Goal: Task Accomplishment & Management: Manage account settings

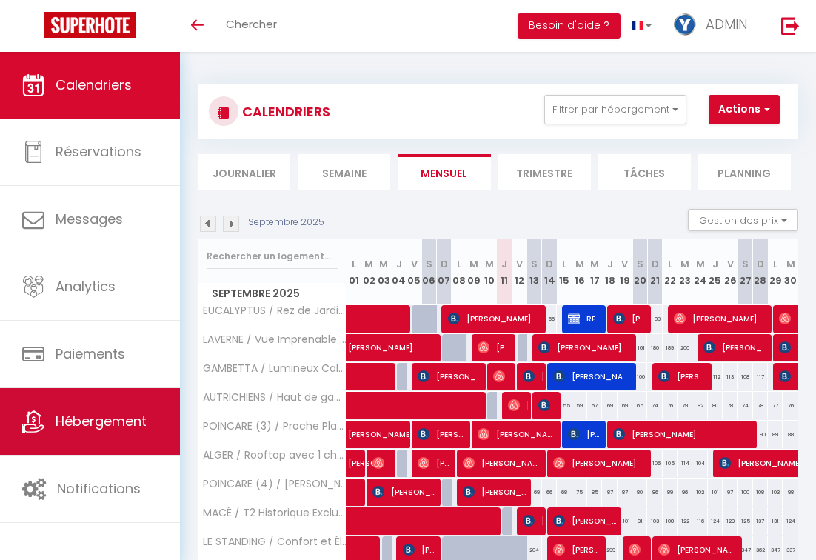
click at [122, 416] on span "Hébergement" at bounding box center [101, 421] width 91 height 19
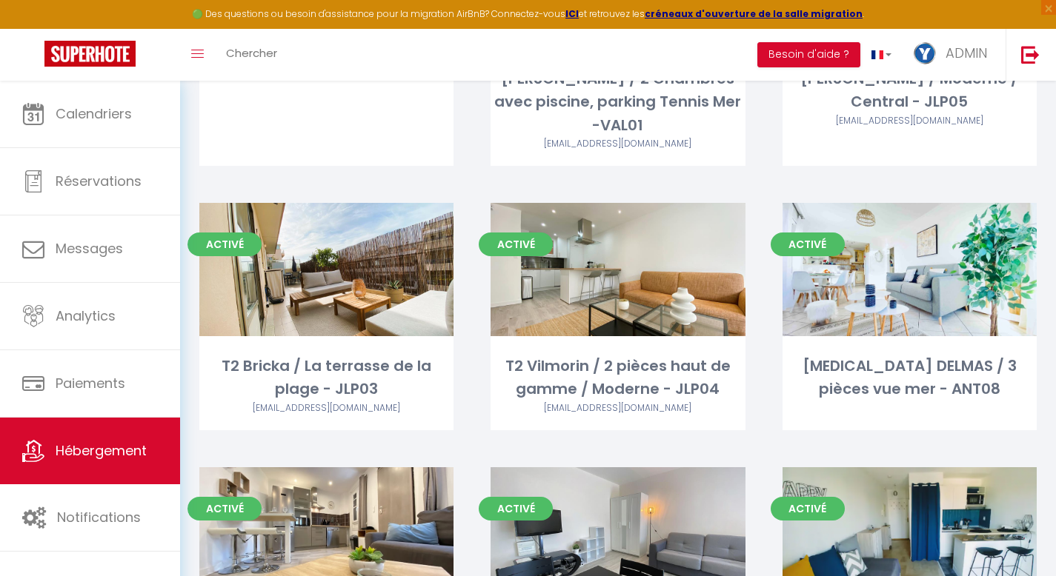
scroll to position [559, 0]
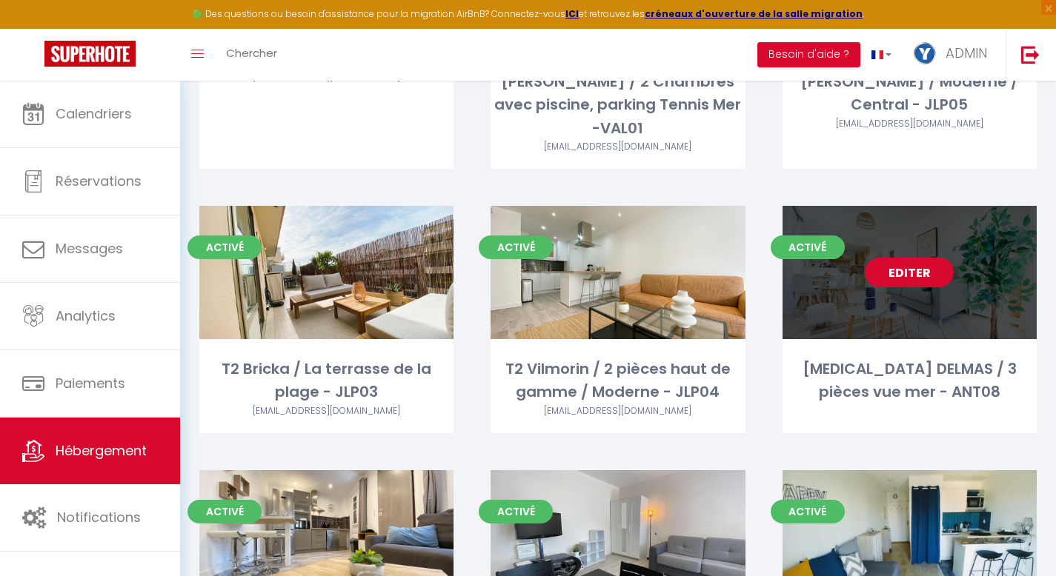
click at [827, 258] on link "Editer" at bounding box center [909, 273] width 89 height 30
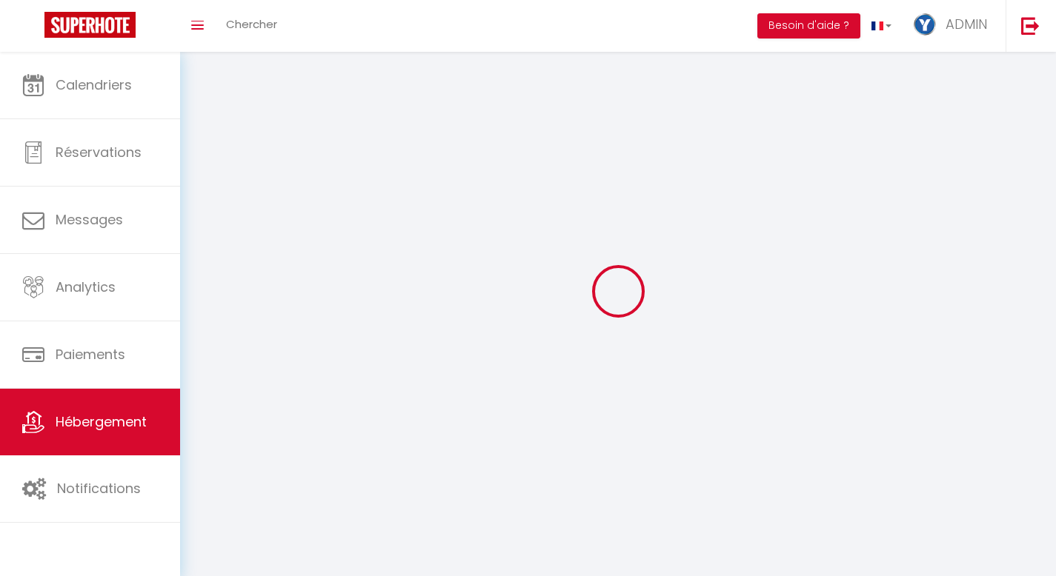
select select
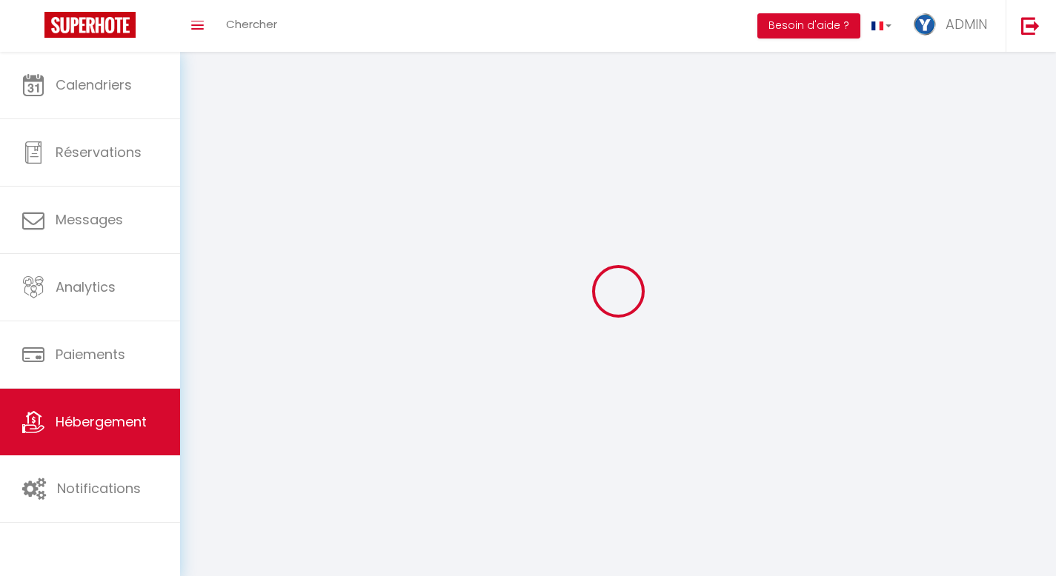
select select "1"
select select
checkbox input "false"
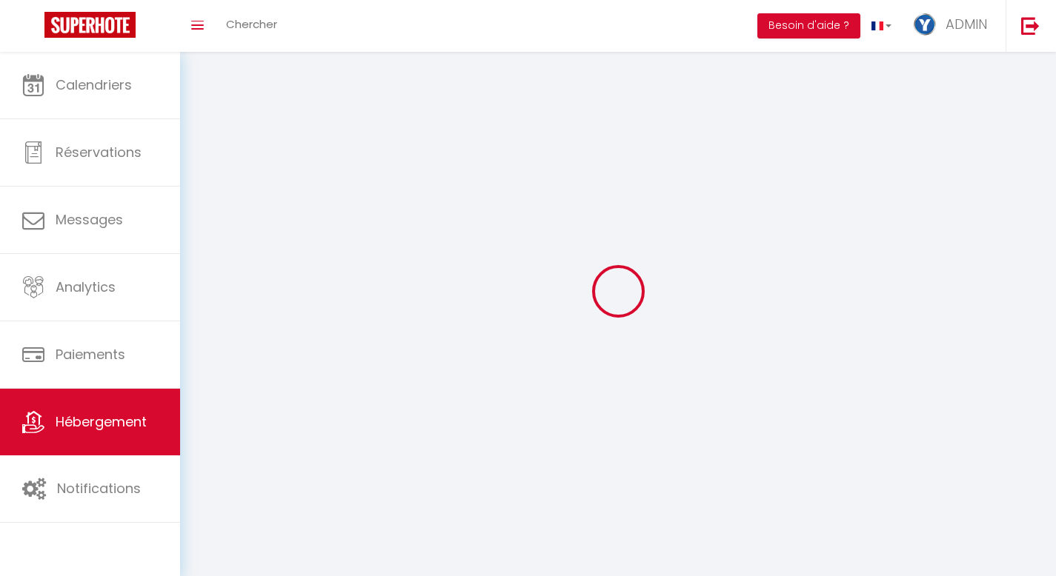
checkbox input "false"
select select "28"
select select
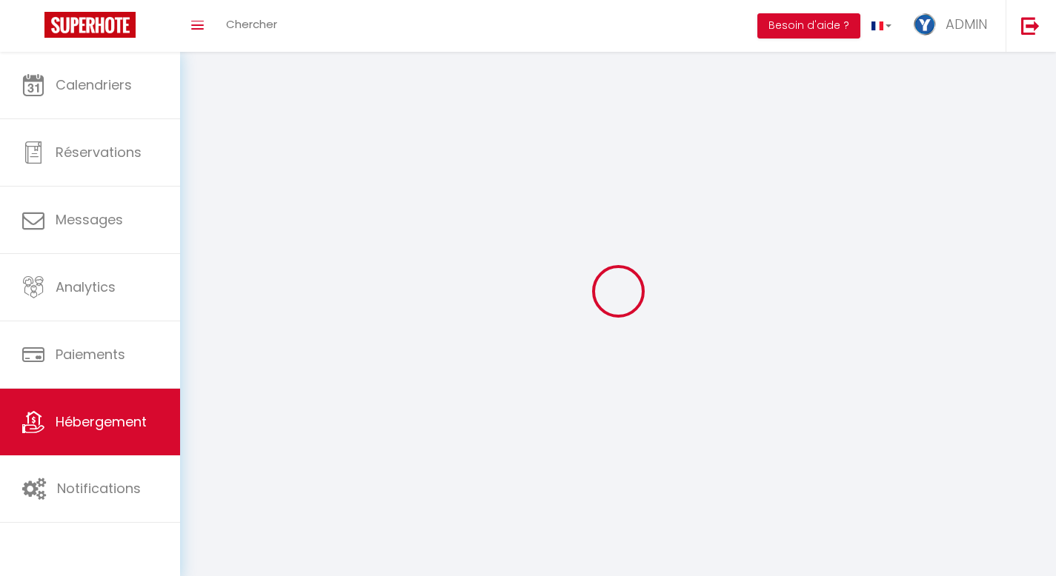
select select
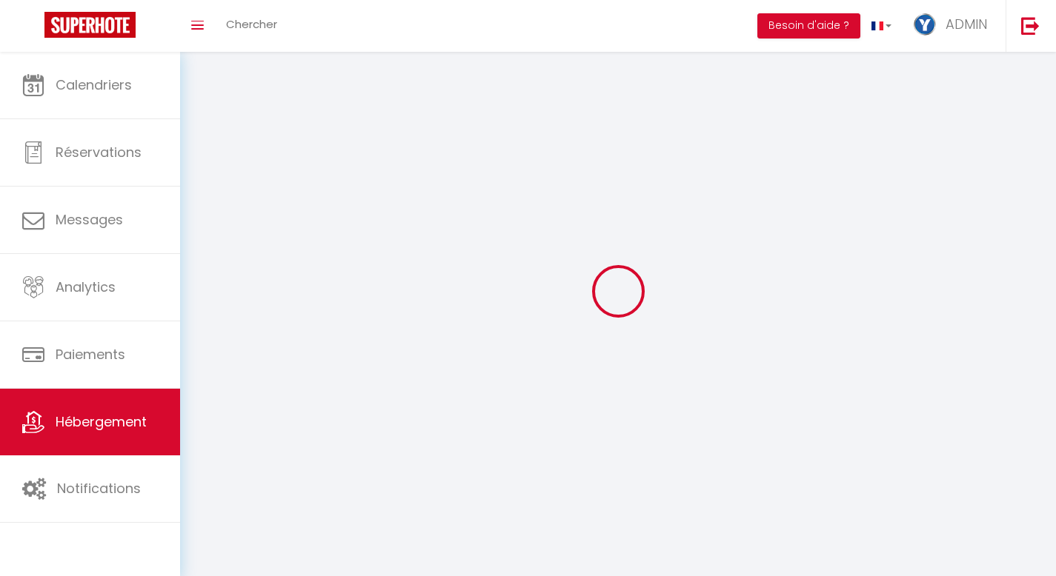
checkbox input "false"
select select
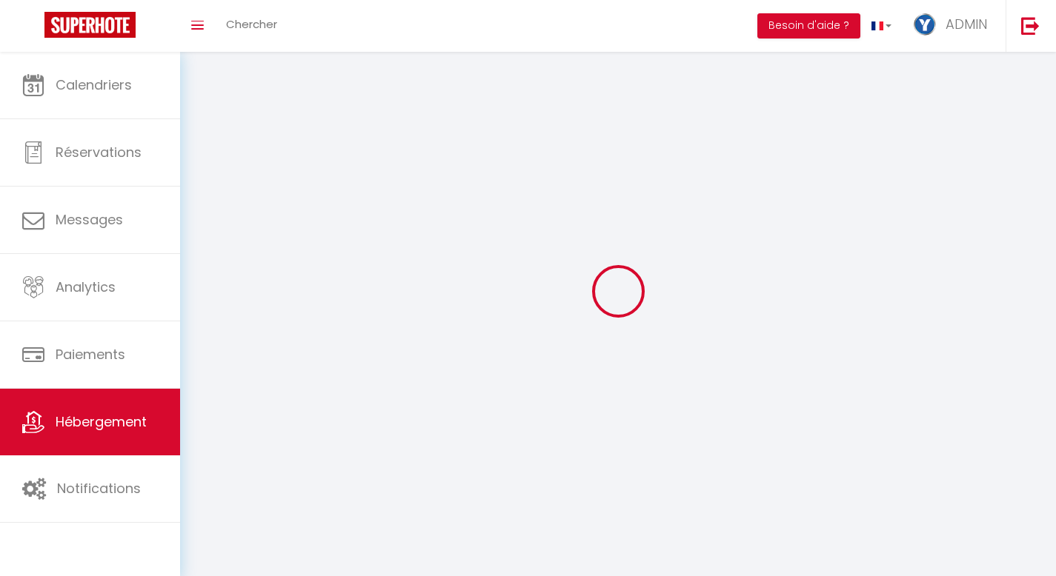
select select
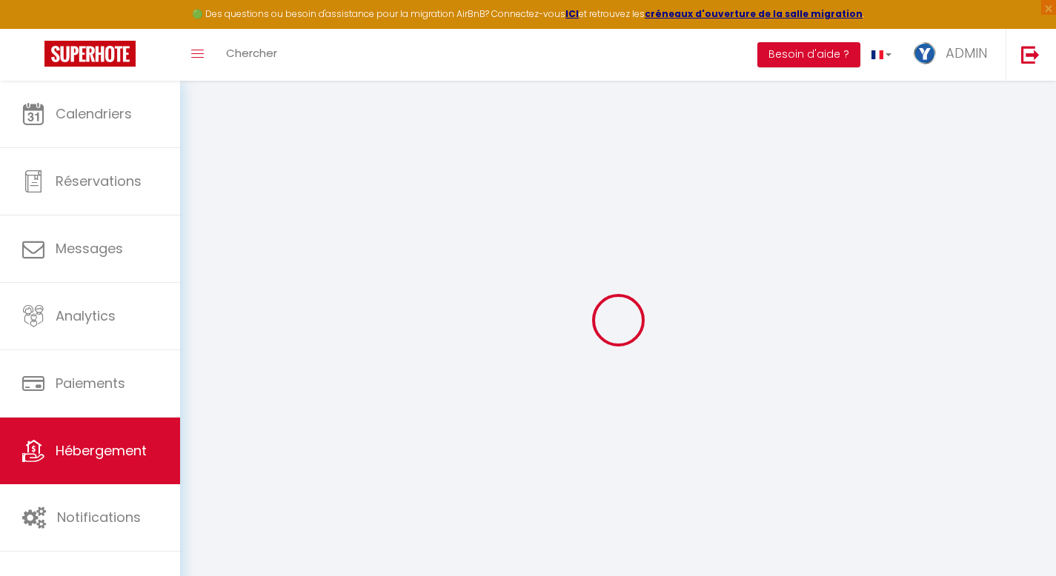
select select
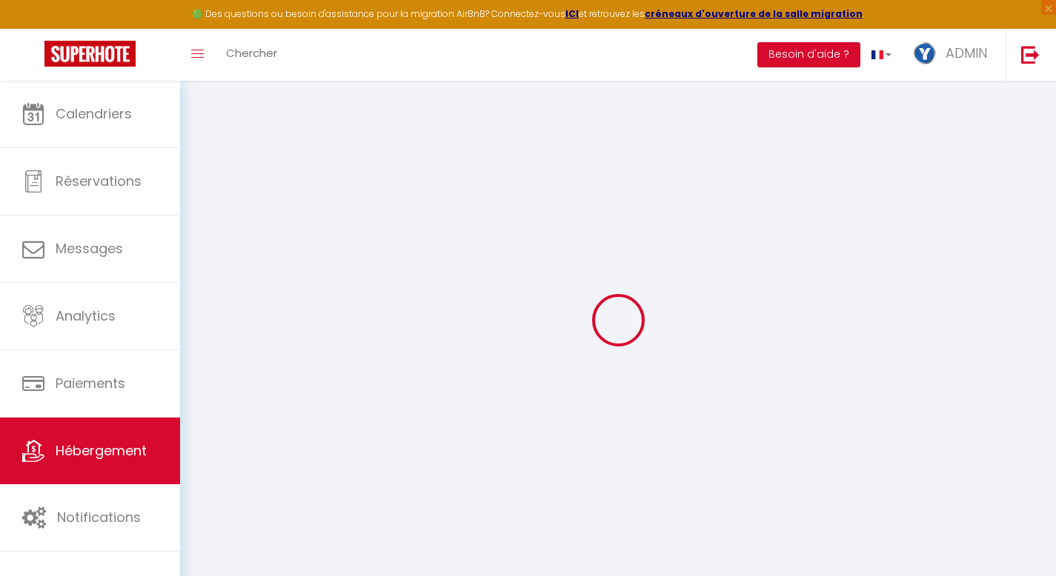
select select
checkbox input "false"
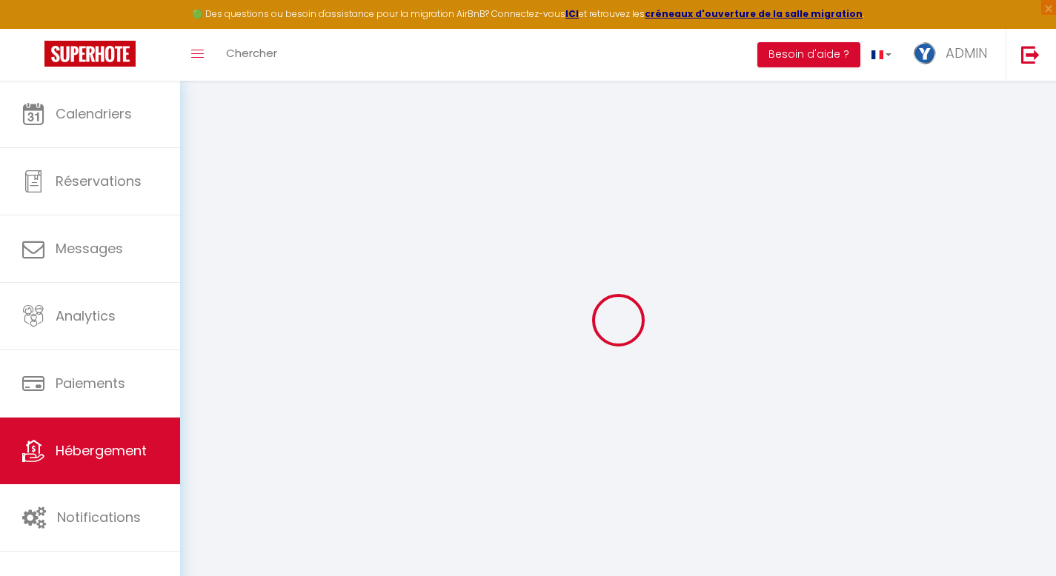
select select
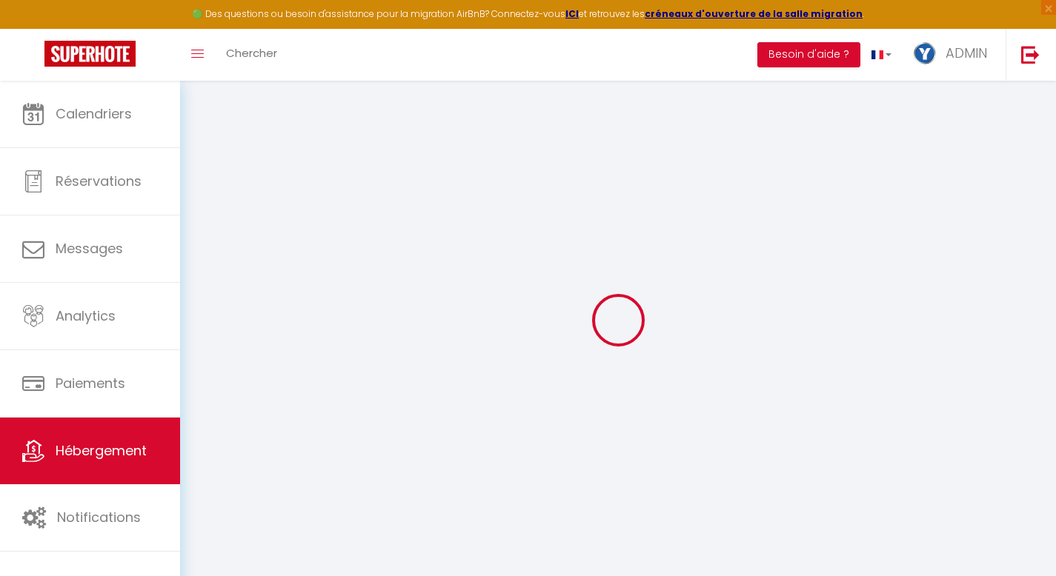
select select
checkbox input "false"
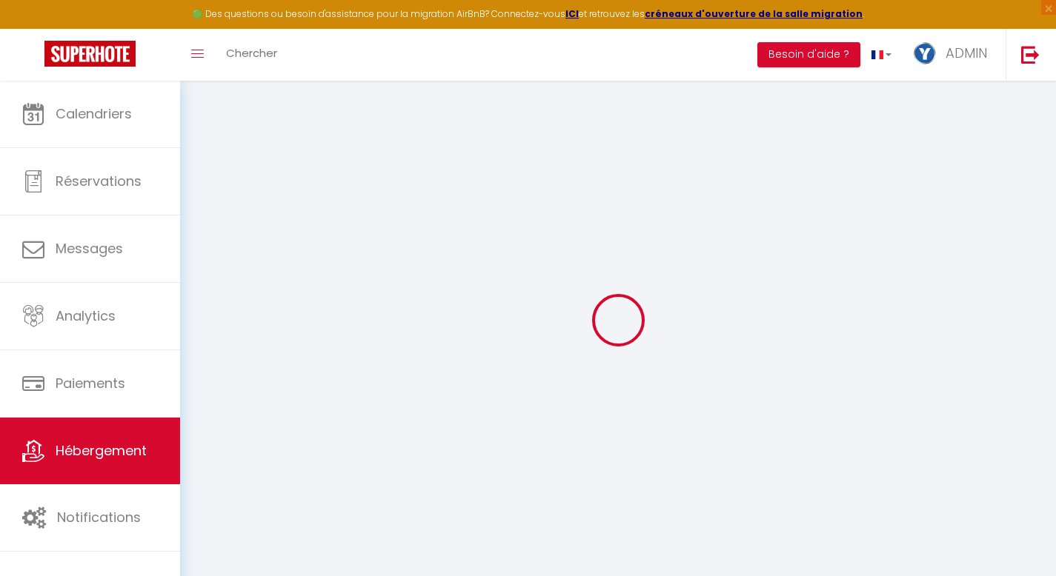
checkbox input "false"
select select
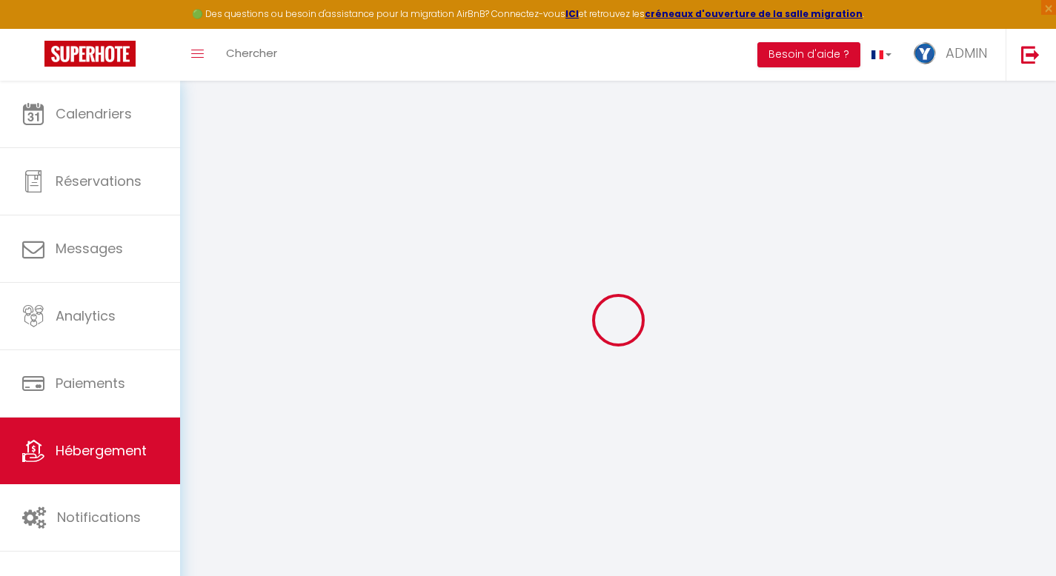
select select
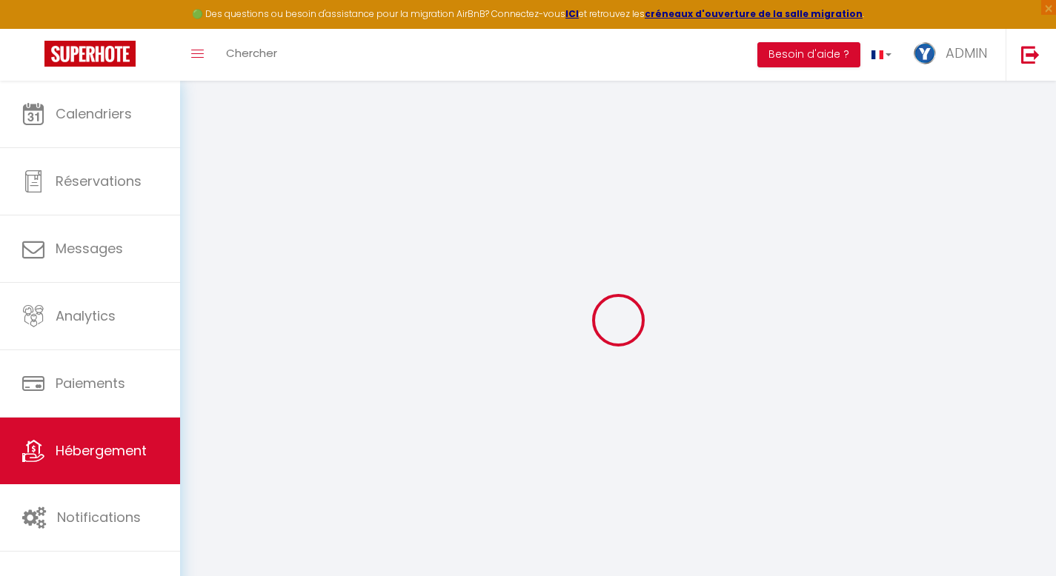
checkbox input "false"
select select
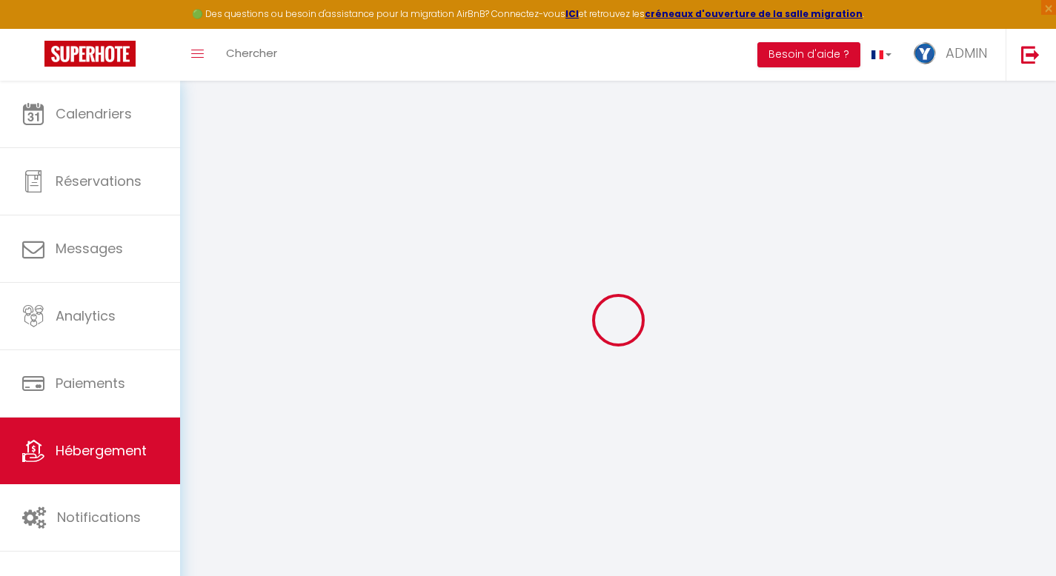
select select
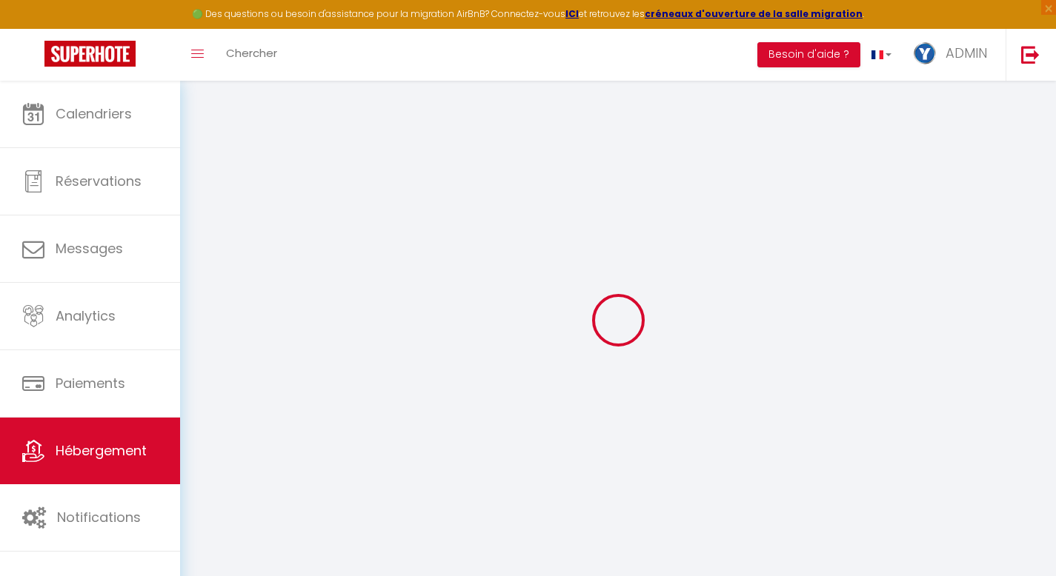
select select
checkbox input "false"
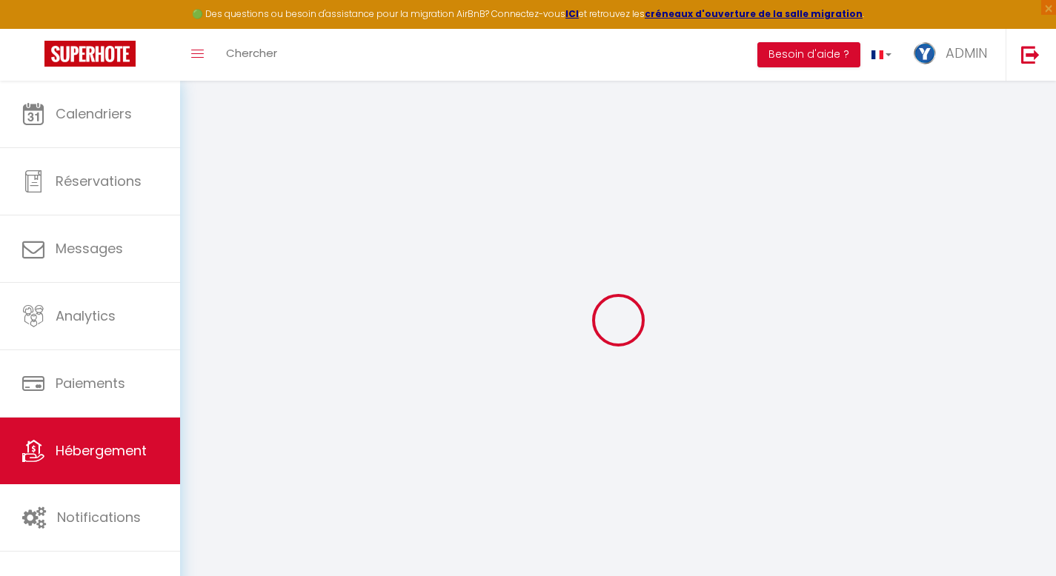
checkbox input "false"
select select
type input "[MEDICAL_DATA] DELMAS / 3 pièces vue mer - ANT08"
type input "[PERSON_NAME]"
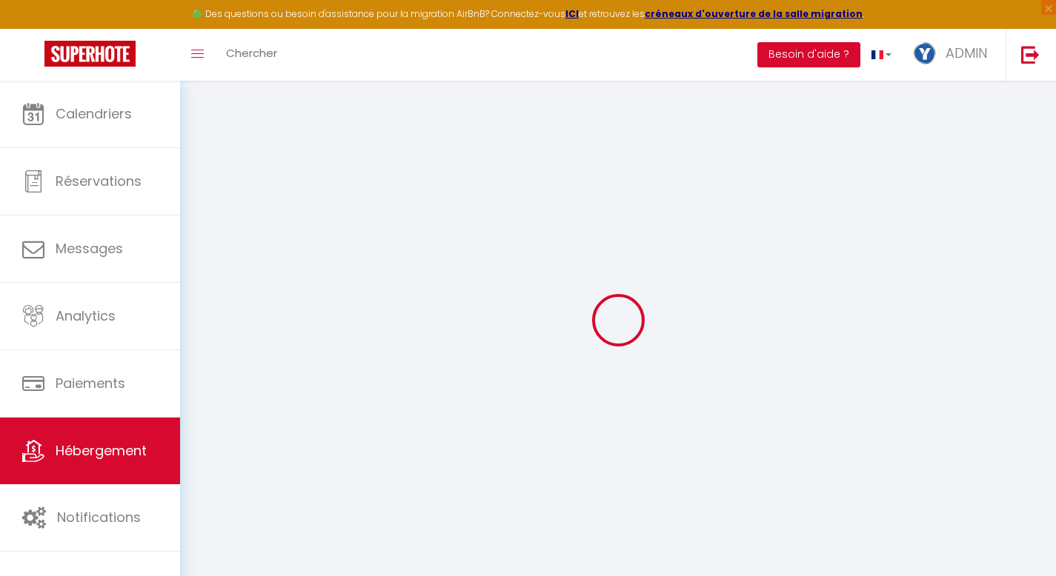
type input "Peyron"
type input "[STREET_ADDRESS]"
type input "06270"
type input "Villeneuve Loubet"
select select "6"
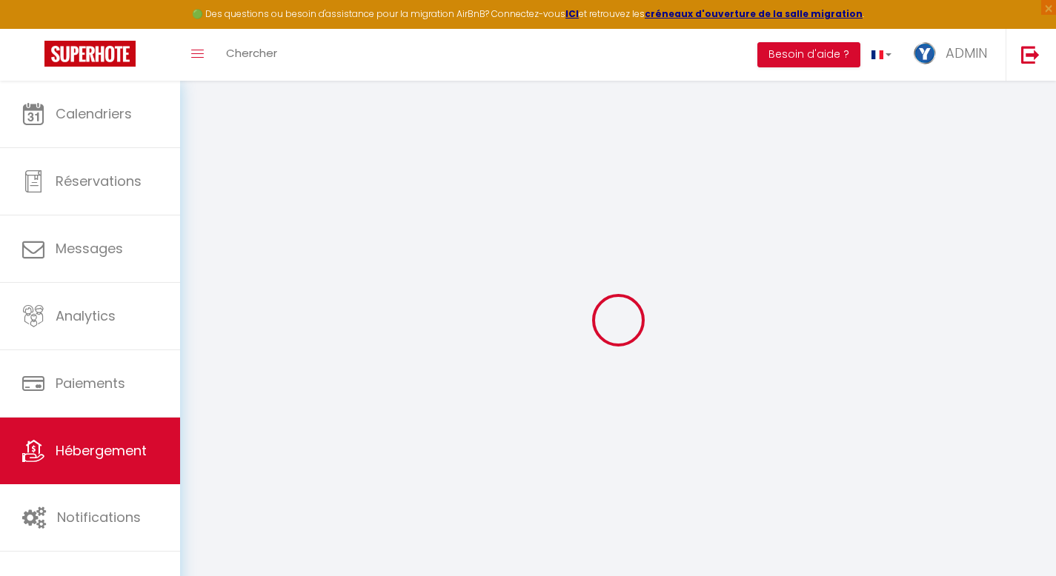
select select "4"
select select "2"
type input "69"
type input "10"
type input "144"
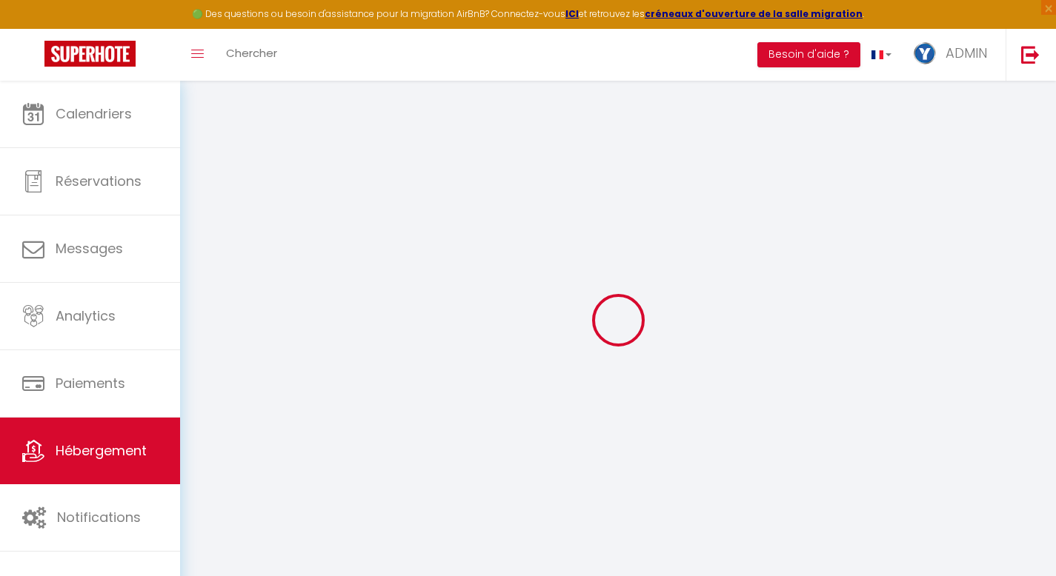
type input "3"
type input "4"
type input "500"
select select
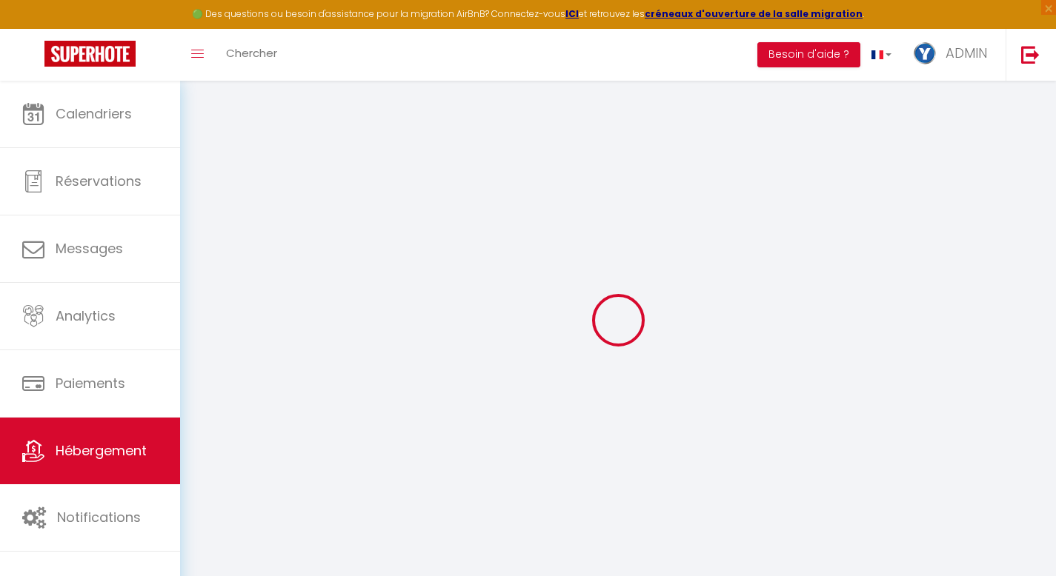
select select
type input "357 Boulevard [PERSON_NAME]"
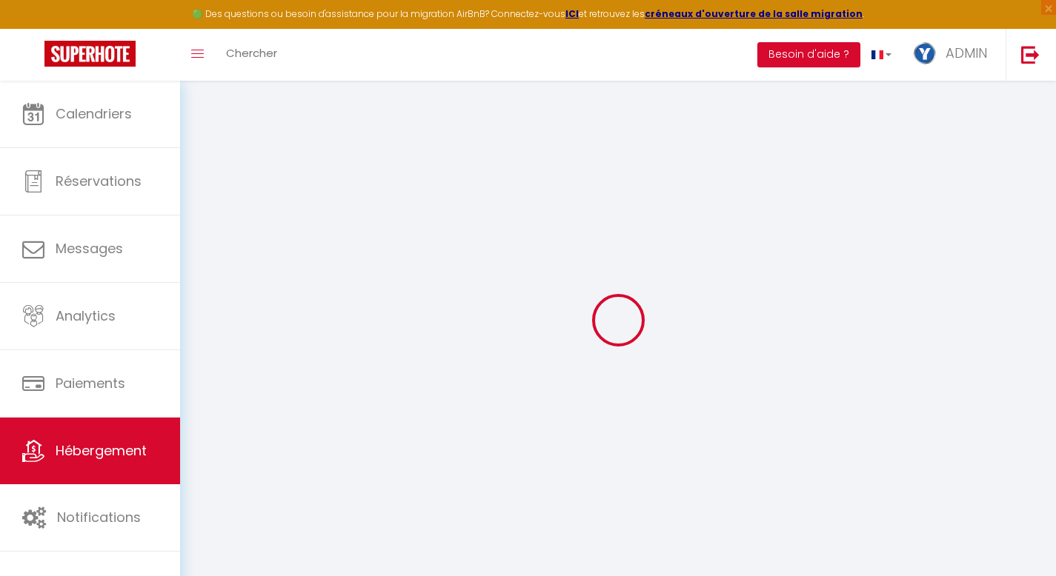
type input "06600"
type input "Antibes"
type input "[EMAIL_ADDRESS][DOMAIN_NAME]"
select select
checkbox input "false"
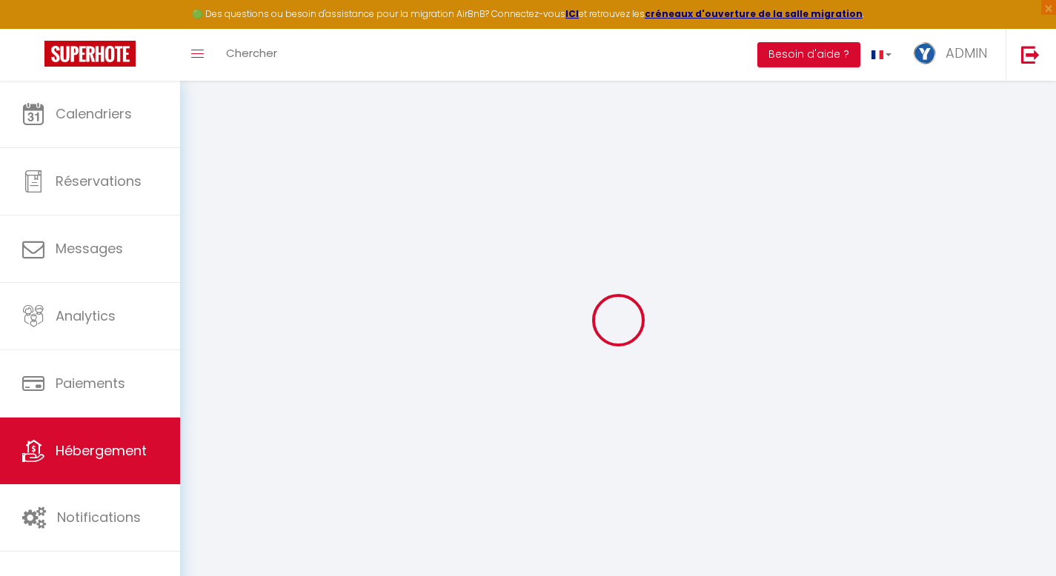
checkbox input "false"
radio input "true"
type input "21"
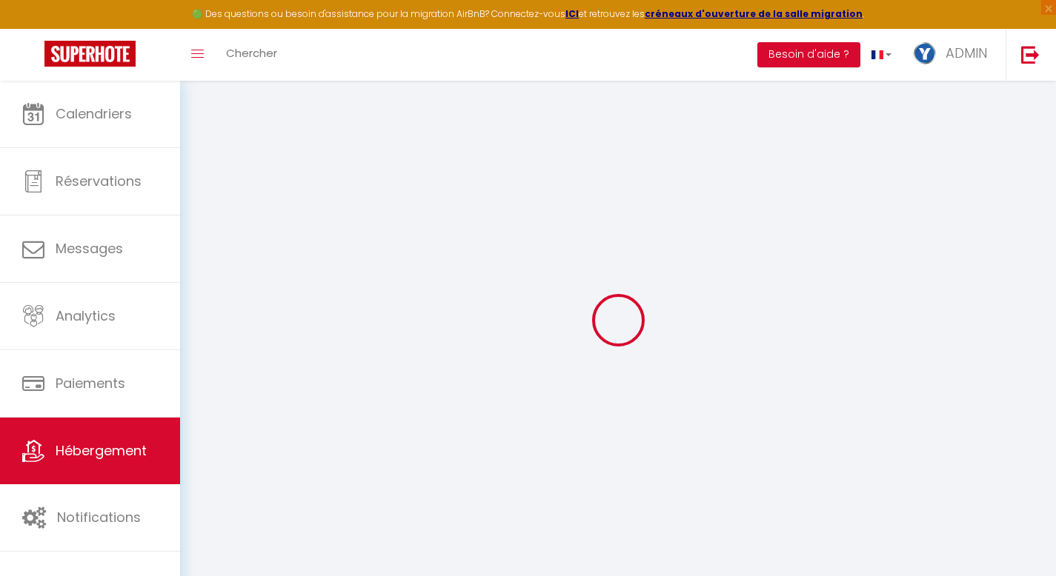
type input "90"
type input "0"
select select
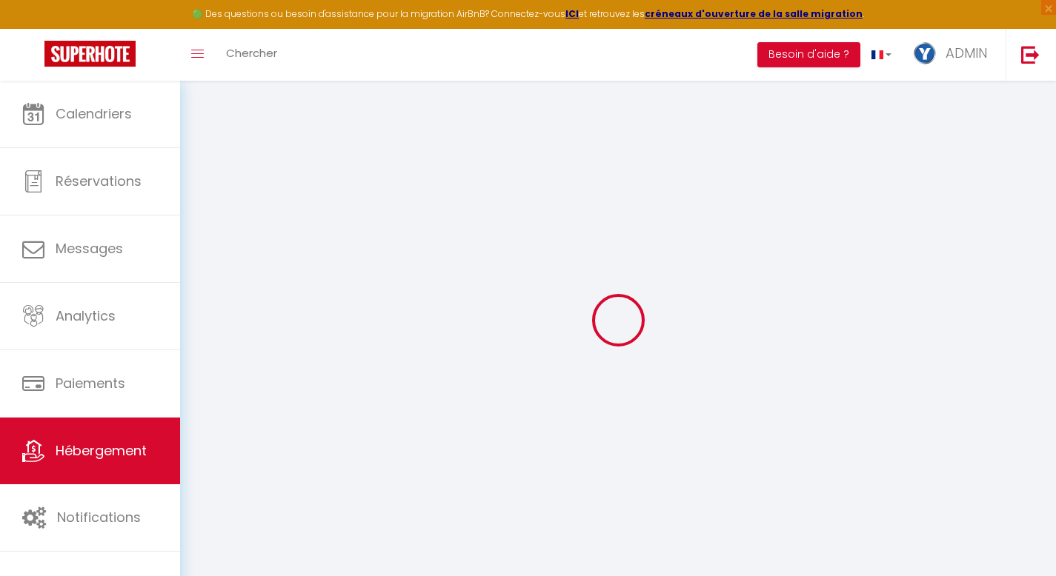
select select
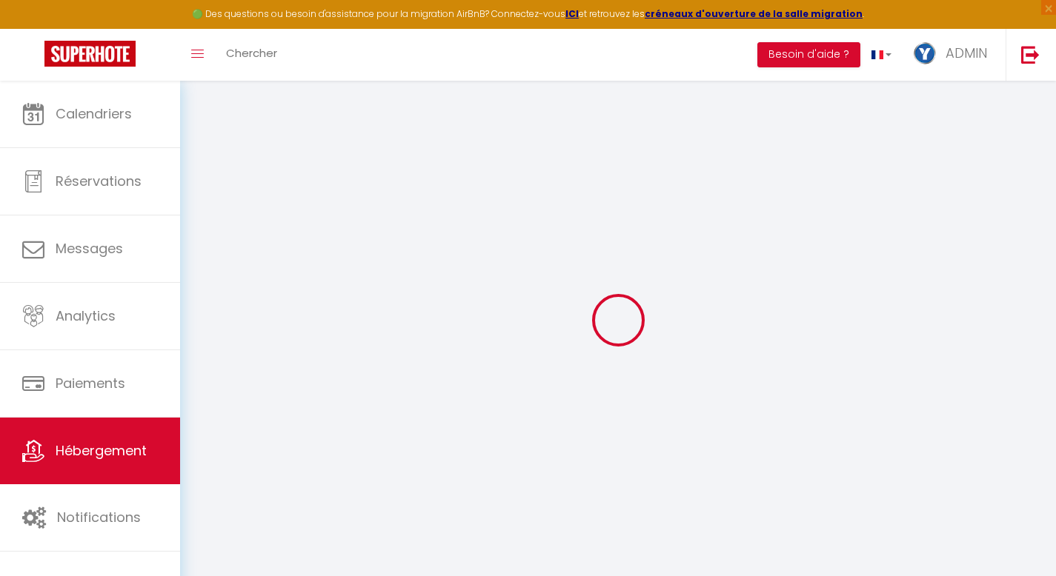
select select
checkbox input "false"
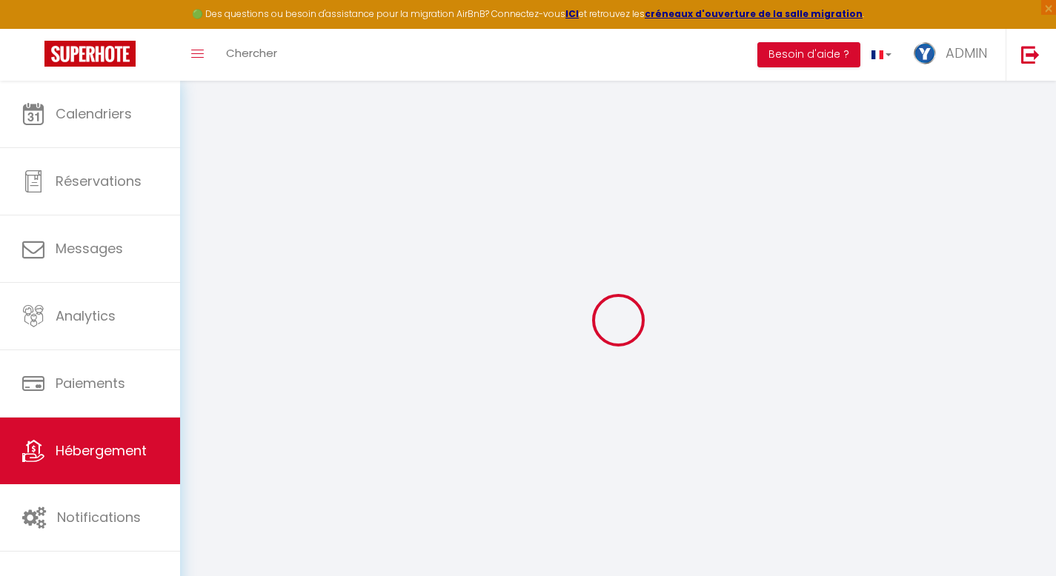
select select "30017"
select select
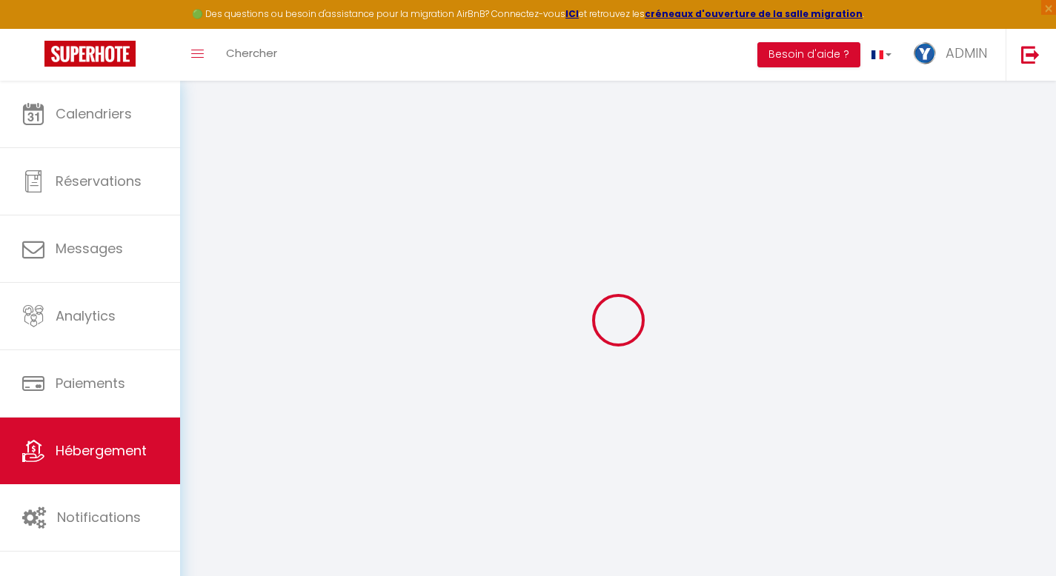
select select
checkbox input "false"
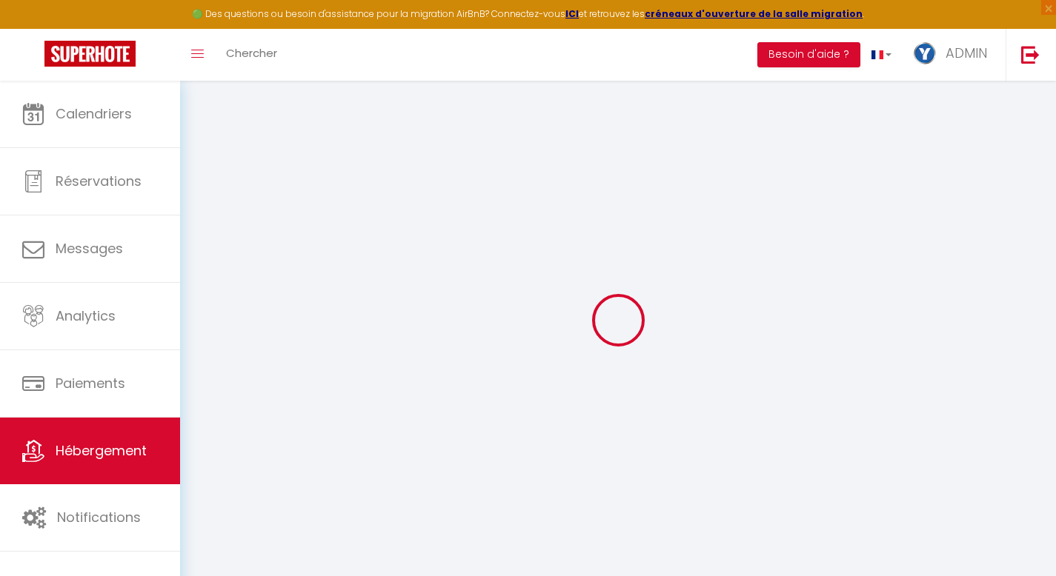
checkbox input "false"
select select
checkbox input "false"
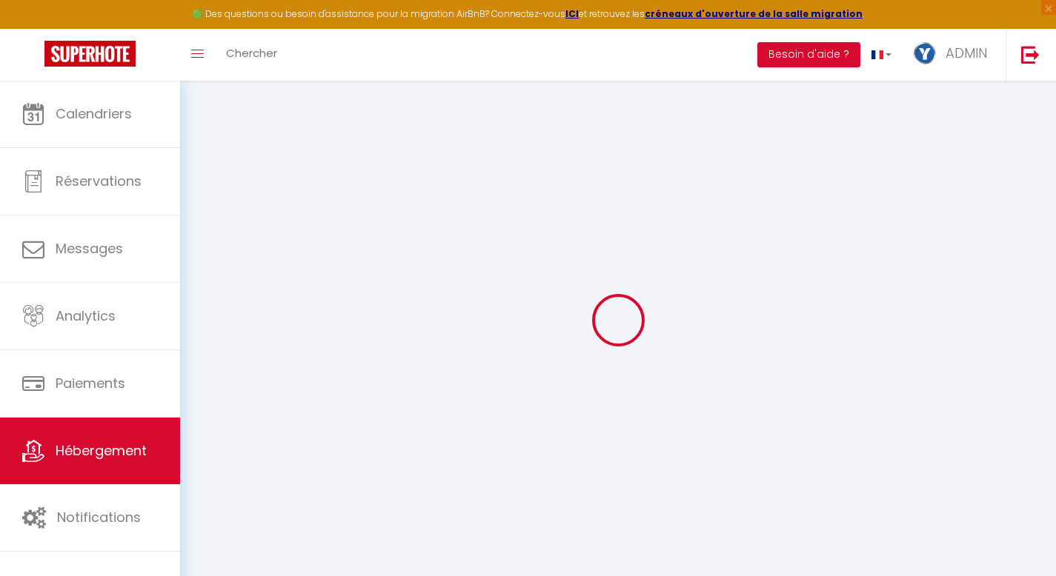
checkbox input "false"
select select "16:00"
select select "20:00"
select select "11:00"
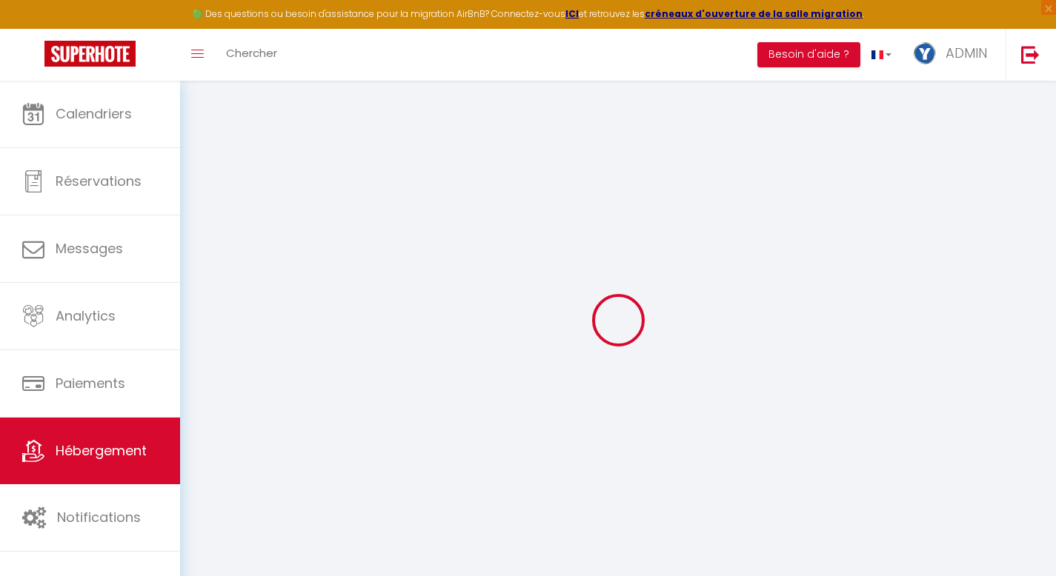
select select "30"
select select "120"
select select "11:00"
select select
checkbox input "false"
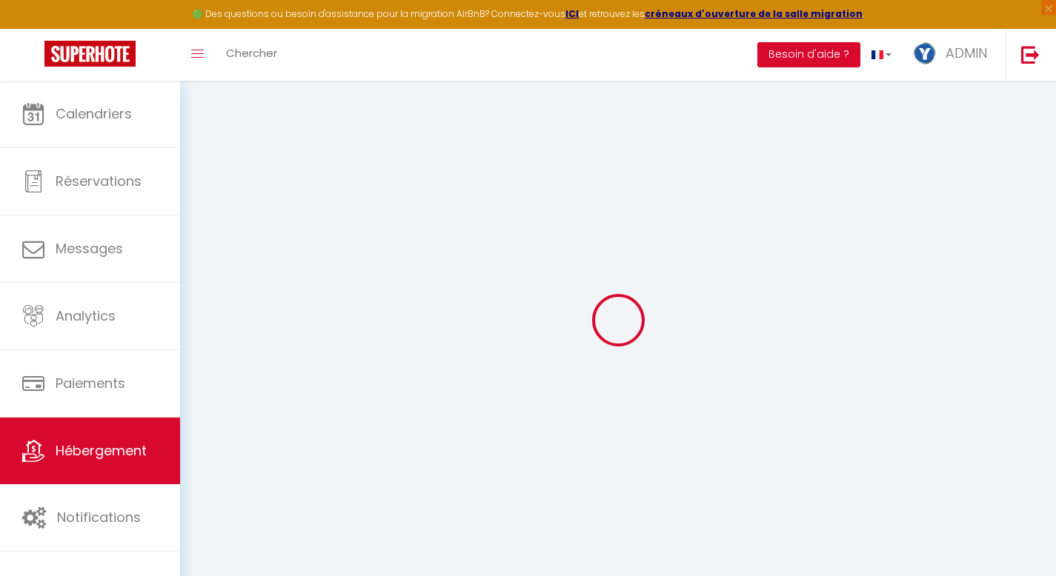
checkbox input "false"
select select
checkbox input "false"
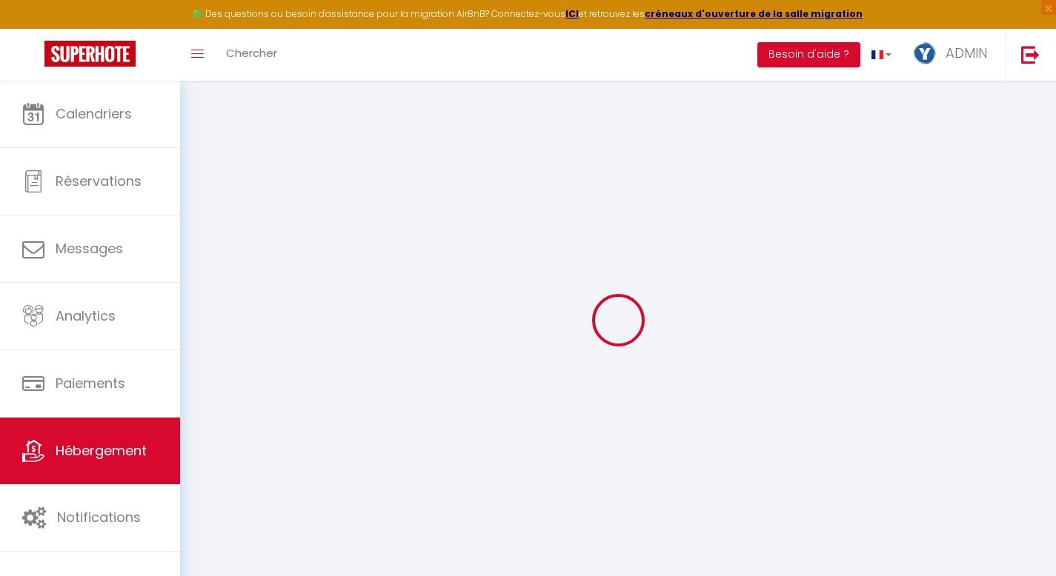
checkbox input "false"
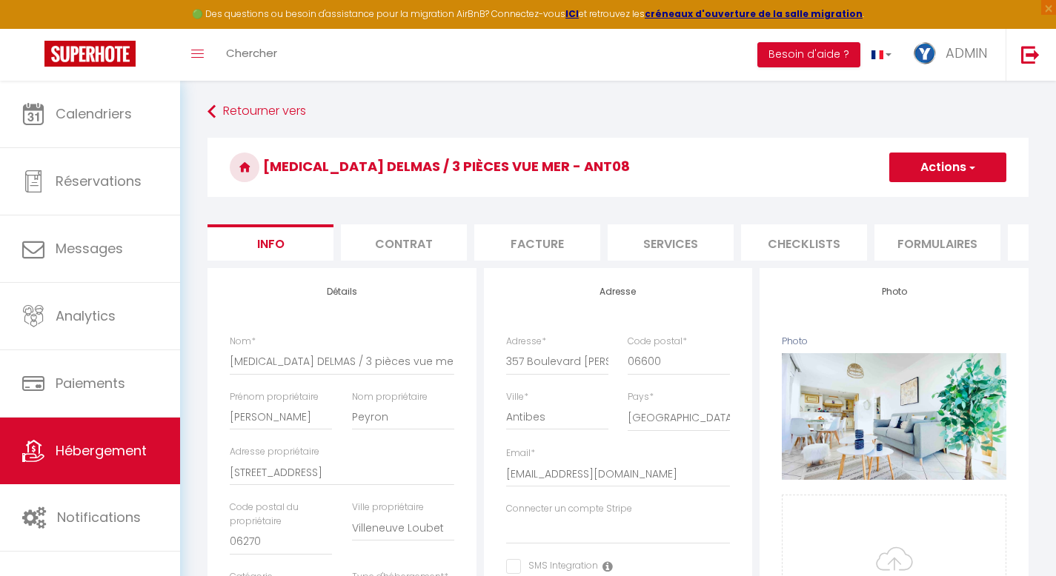
select select
checkbox input "false"
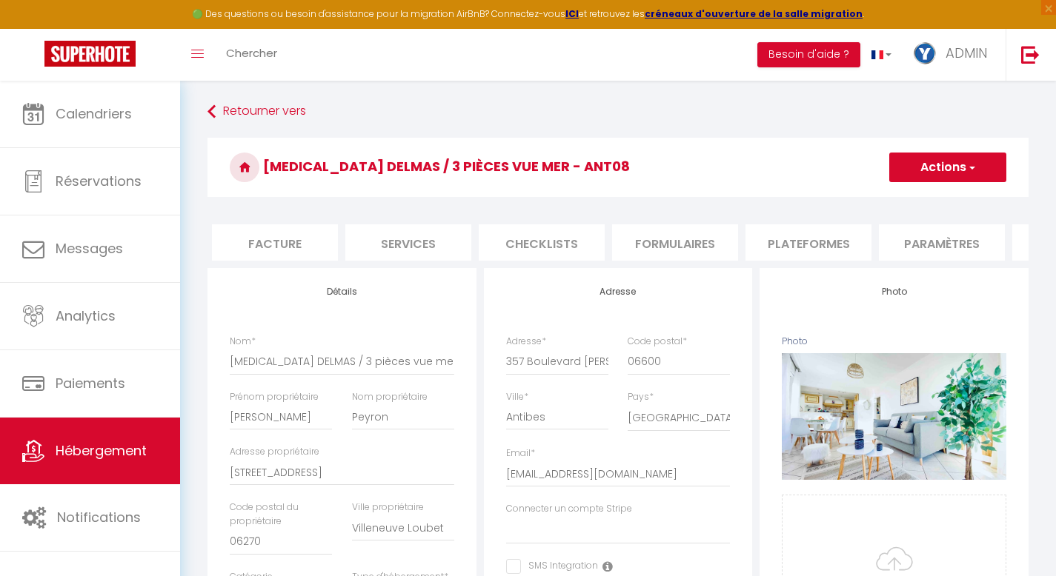
scroll to position [0, 273]
click at [796, 241] on li "Plateformes" at bounding box center [797, 242] width 126 height 36
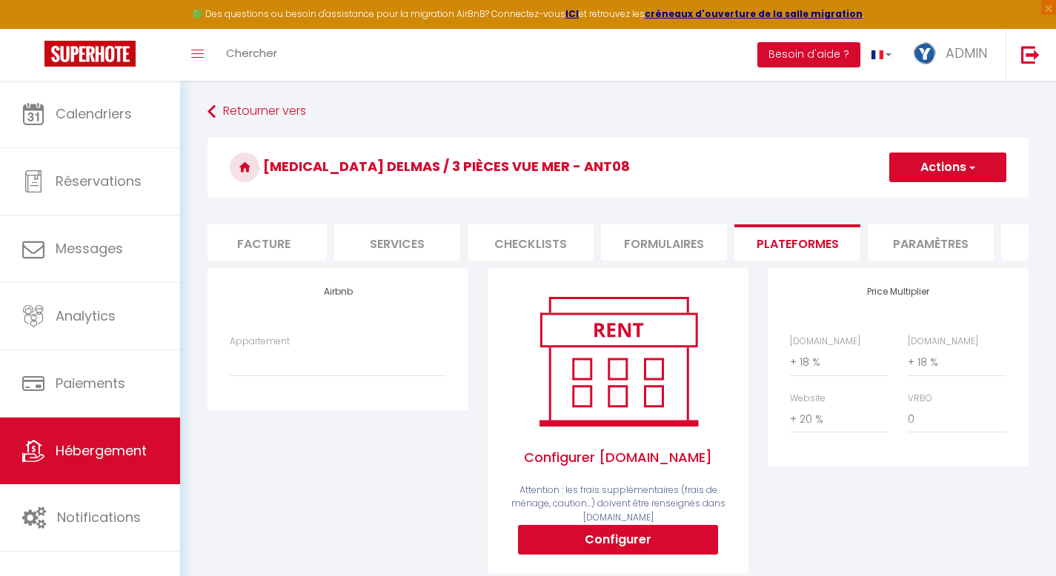
click at [379, 233] on li "Services" at bounding box center [397, 242] width 126 height 36
checkbox input "true"
checkbox input "false"
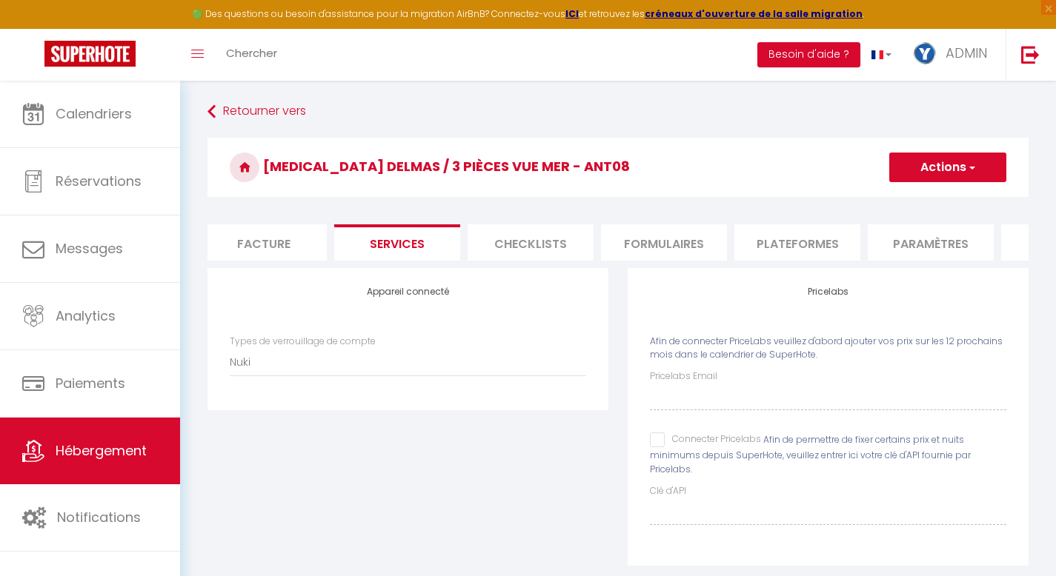
click at [827, 169] on button "Actions" at bounding box center [947, 168] width 117 height 30
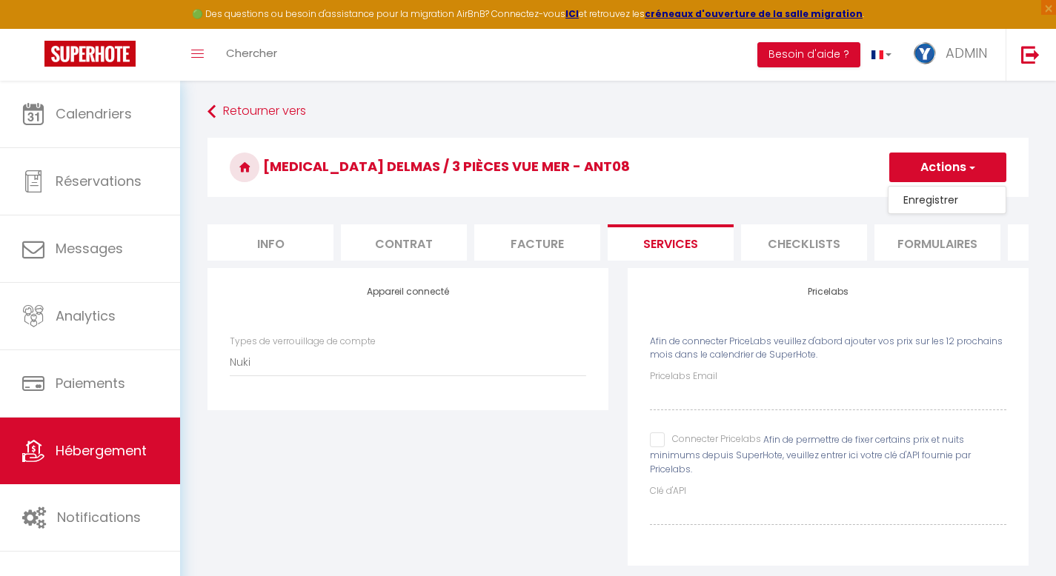
click at [256, 243] on li "Info" at bounding box center [270, 242] width 126 height 36
select select
checkbox input "false"
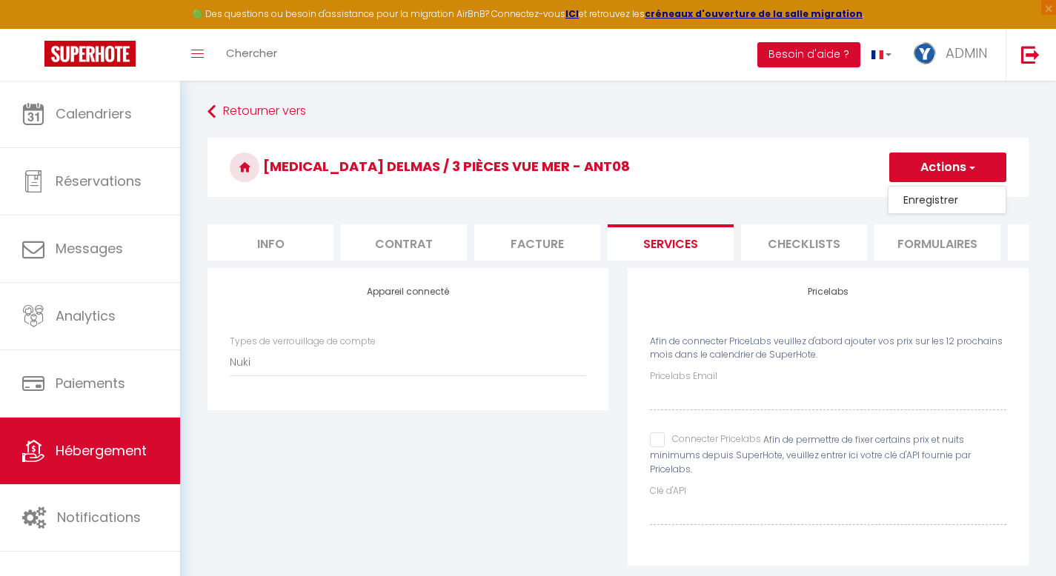
checkbox input "false"
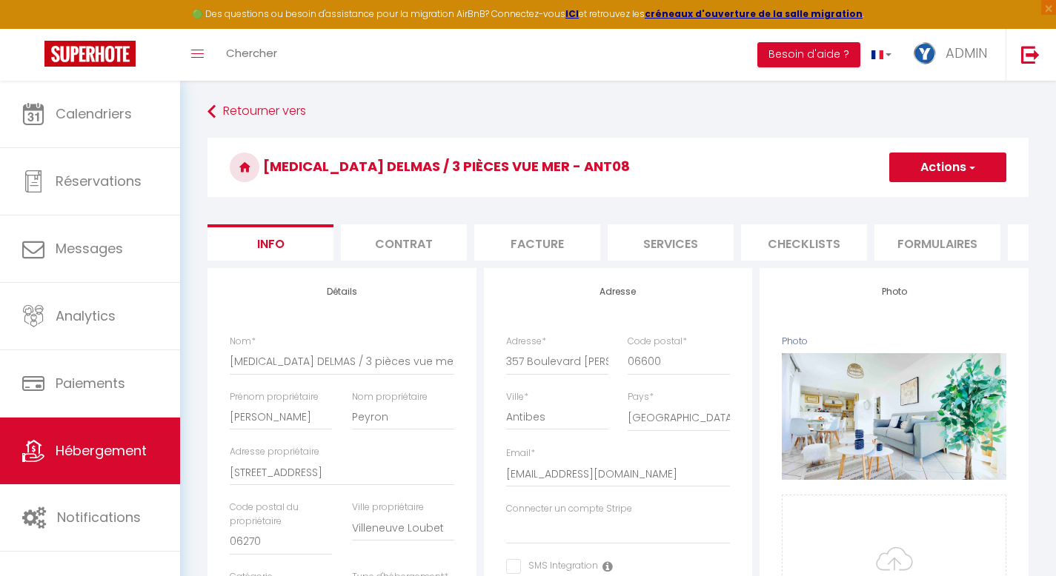
click at [827, 163] on button "Actions" at bounding box center [947, 168] width 117 height 30
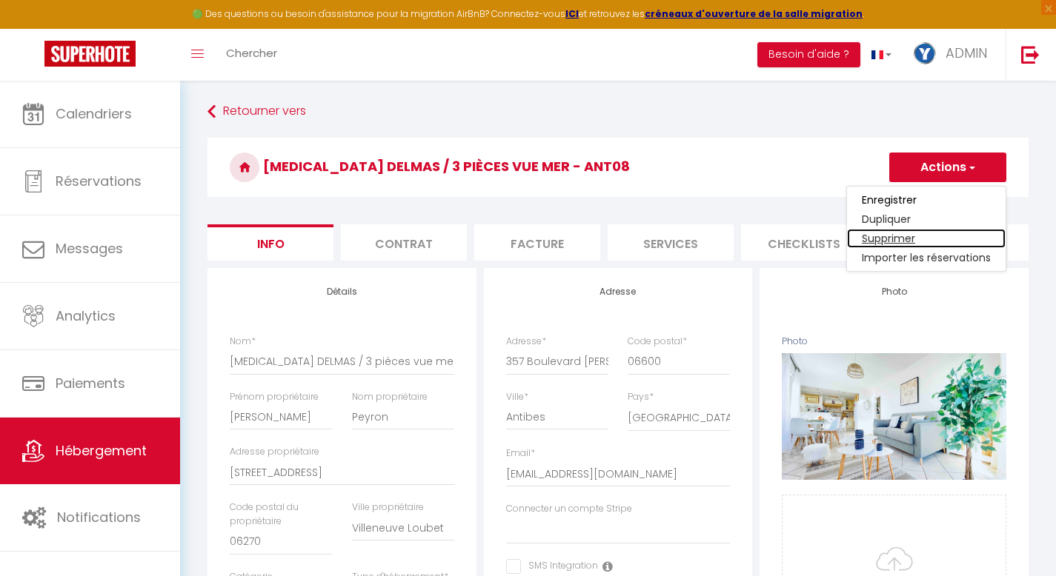
click at [827, 234] on link "Supprimer" at bounding box center [926, 238] width 159 height 19
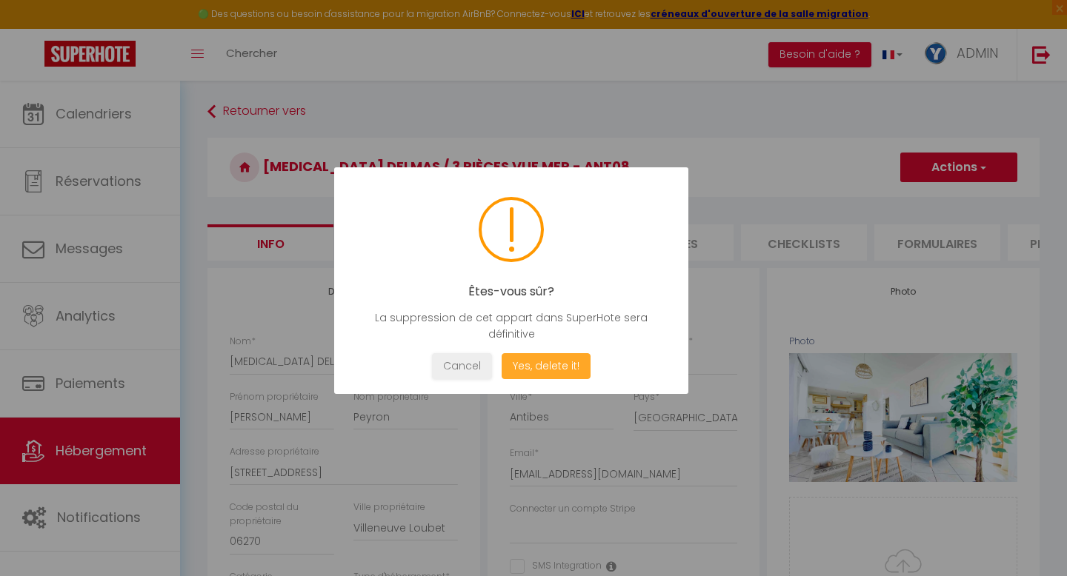
click at [531, 360] on button "Yes, delete it!" at bounding box center [546, 366] width 89 height 26
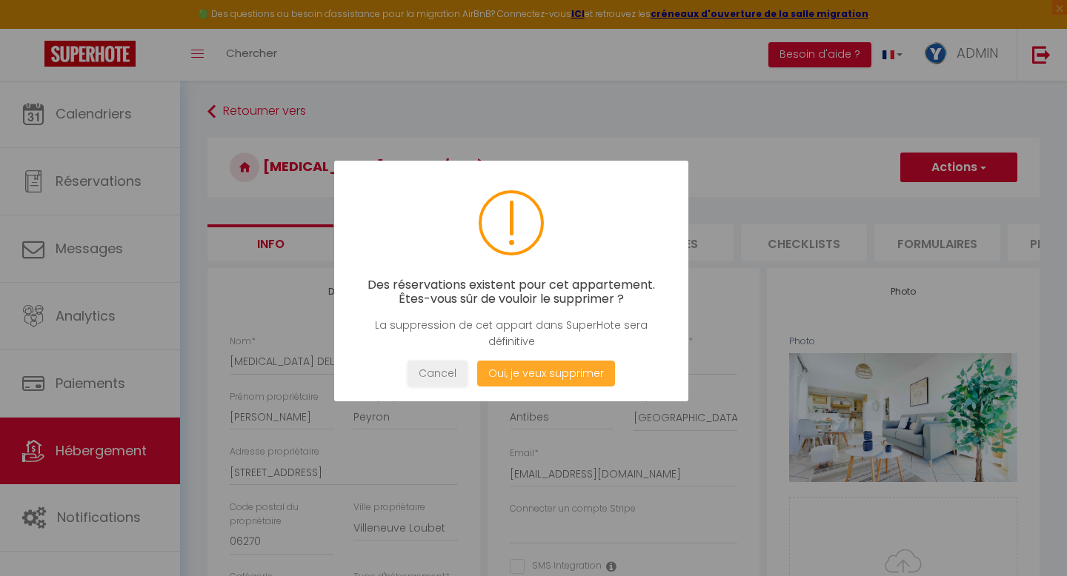
click at [532, 376] on button "Oui, je veux supprimer" at bounding box center [546, 374] width 138 height 26
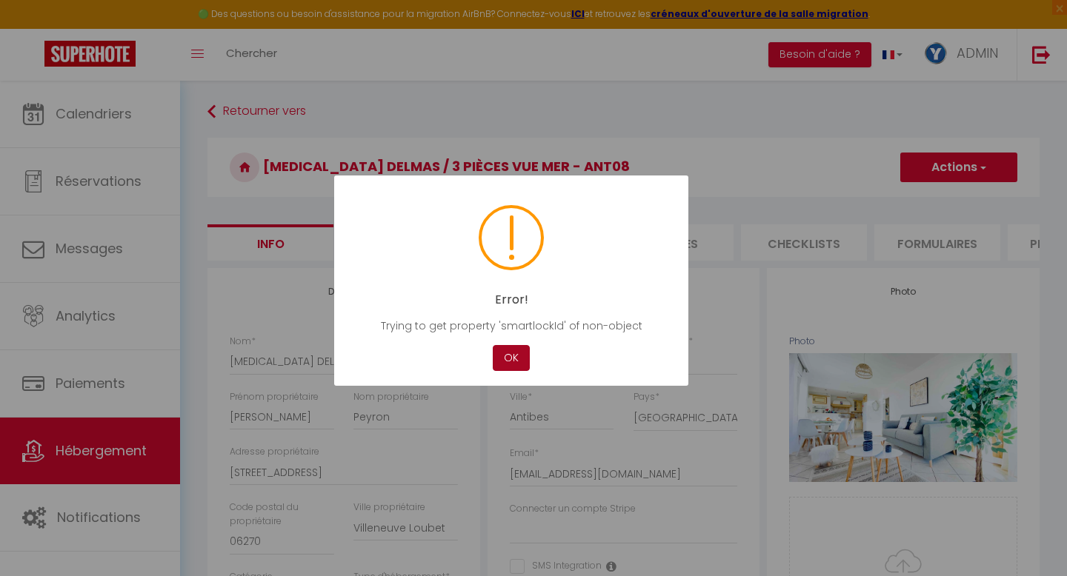
click at [509, 364] on button "OK" at bounding box center [511, 358] width 37 height 26
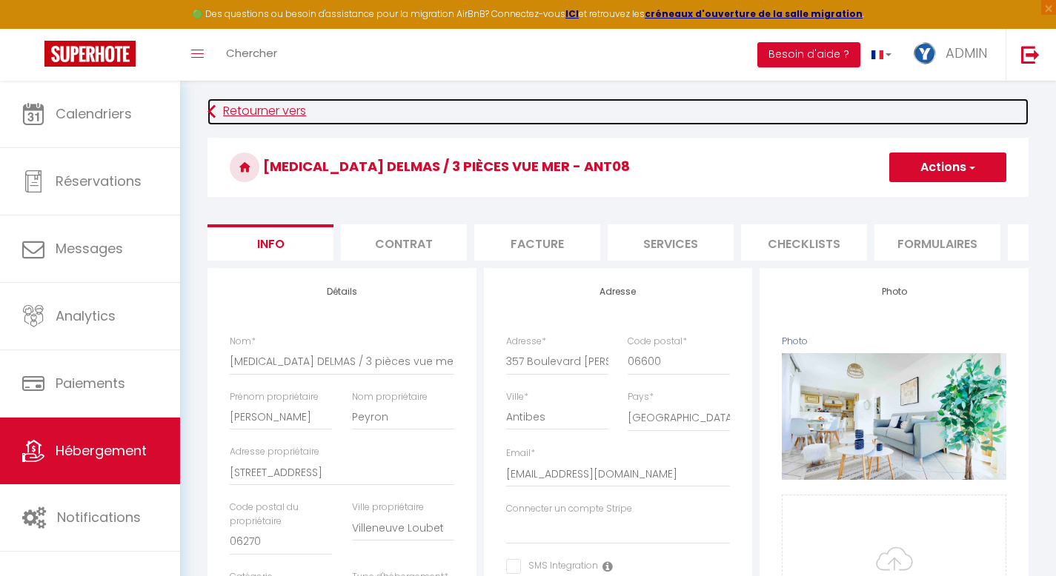
click at [281, 108] on link "Retourner vers" at bounding box center [617, 112] width 821 height 27
